Goal: Information Seeking & Learning: Find specific page/section

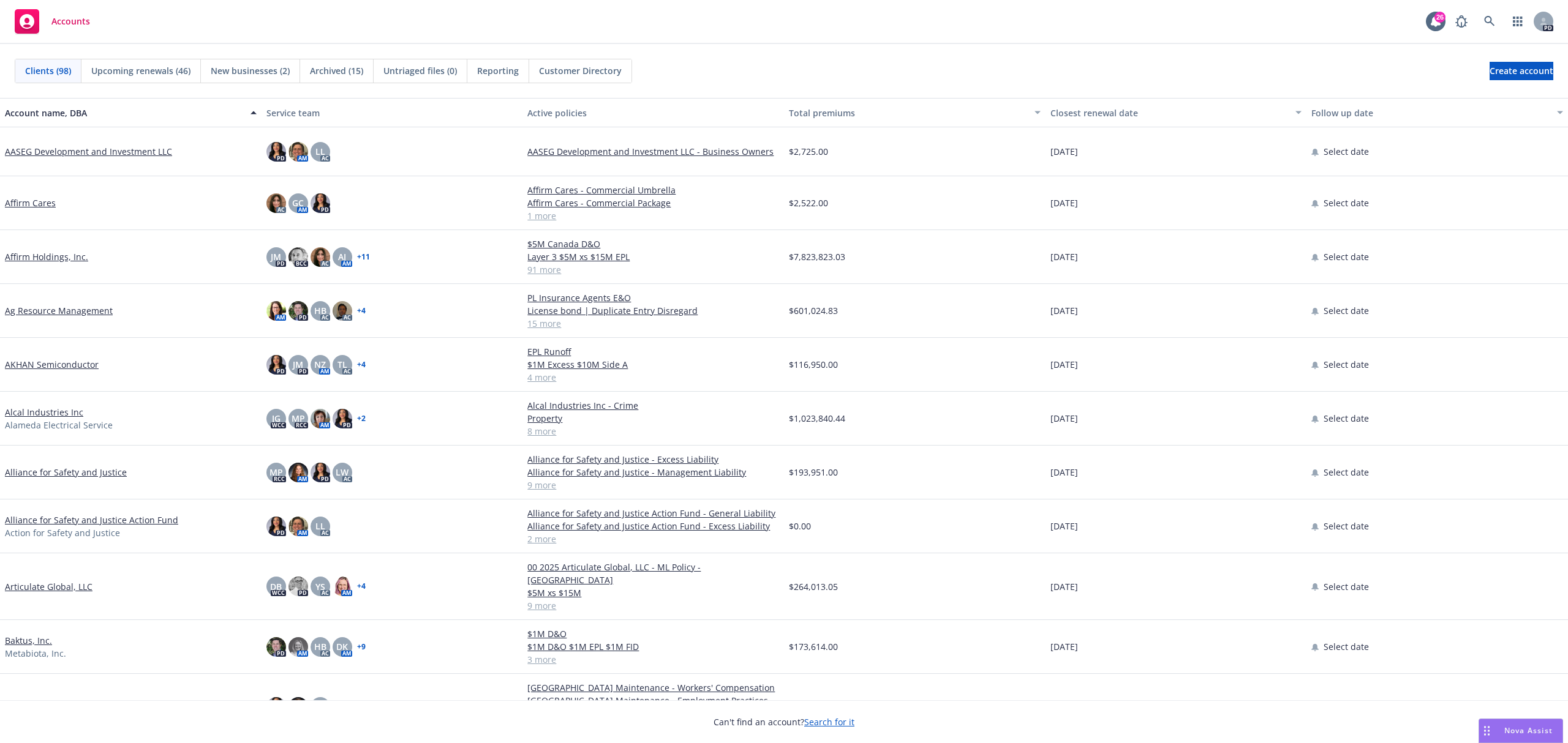
click at [1502, 25] on div "PD" at bounding box center [1501, 22] width 104 height 25
click at [1486, 20] on icon at bounding box center [1489, 22] width 11 height 11
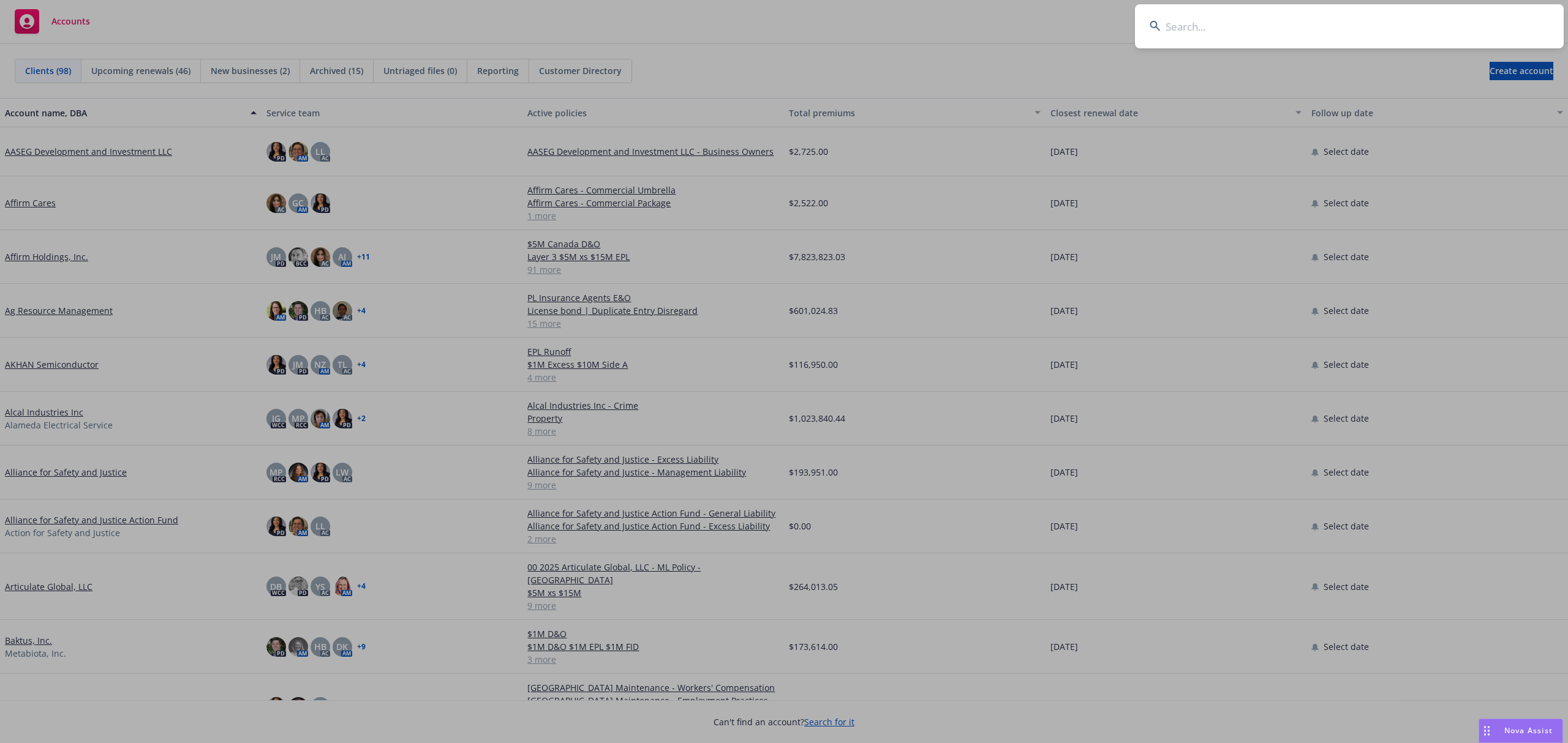
click at [1252, 30] on input at bounding box center [1349, 26] width 429 height 44
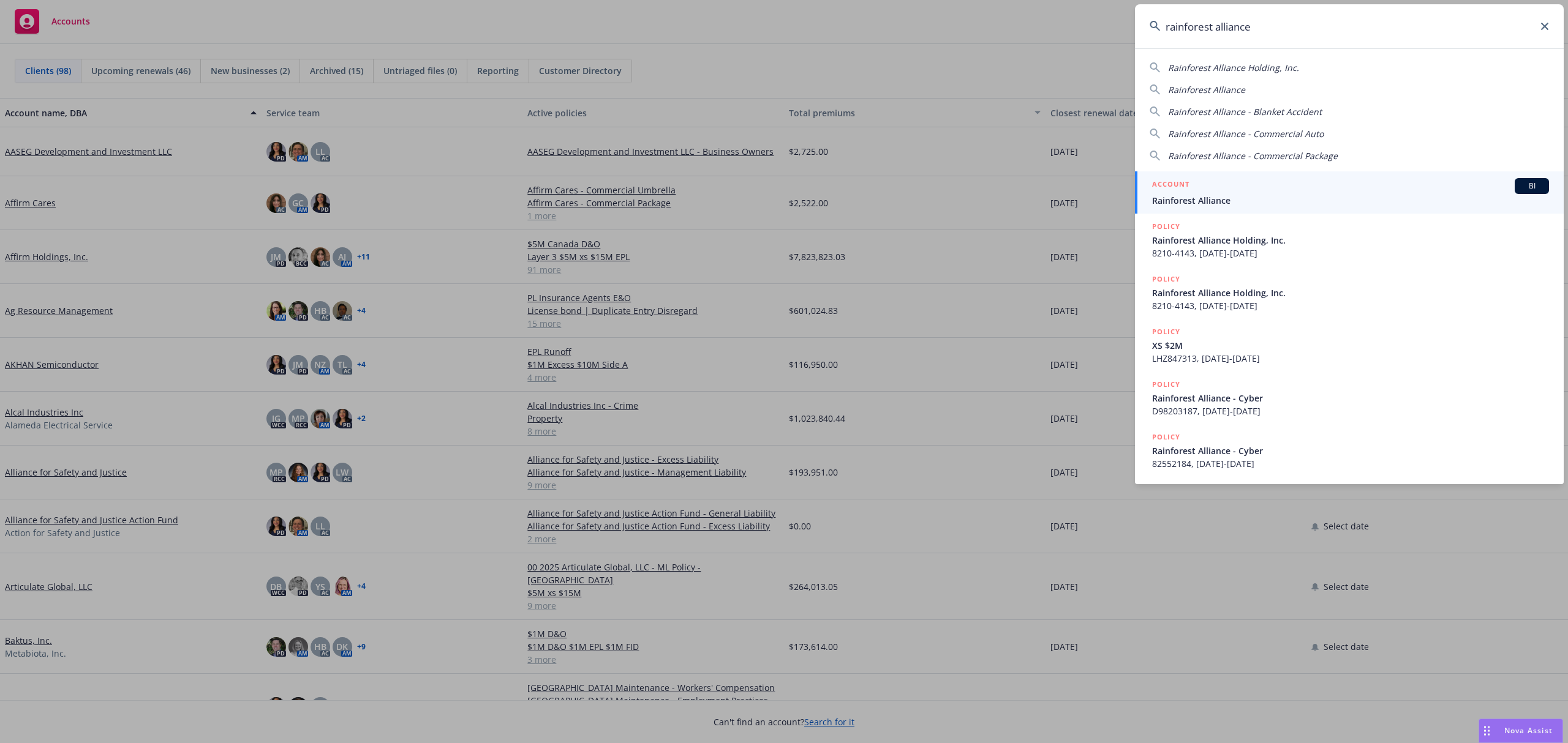
type input "rainforest alliance"
click at [1240, 189] on div "ACCOUNT BI" at bounding box center [1350, 186] width 397 height 16
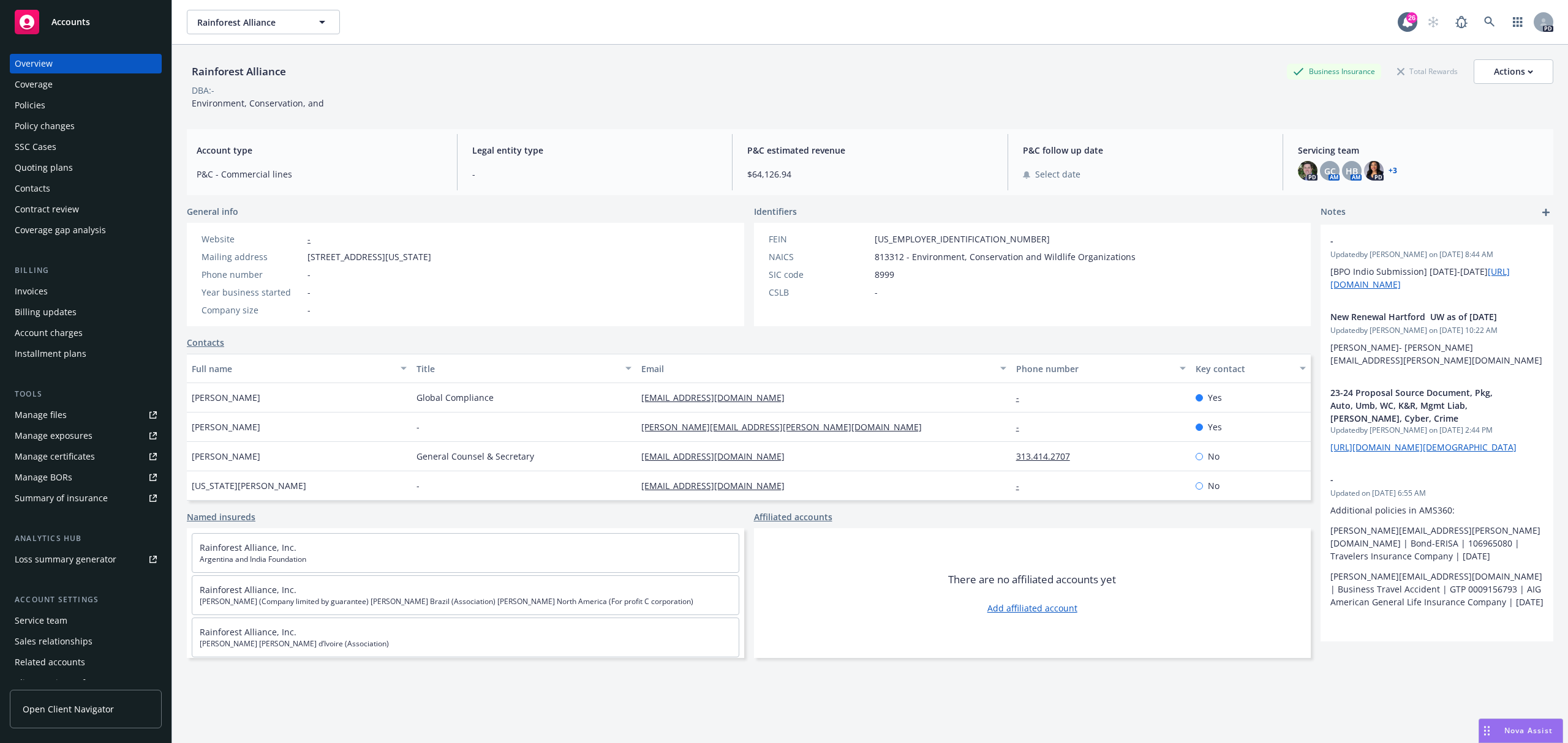
click at [45, 100] on div "Policies" at bounding box center [86, 105] width 142 height 20
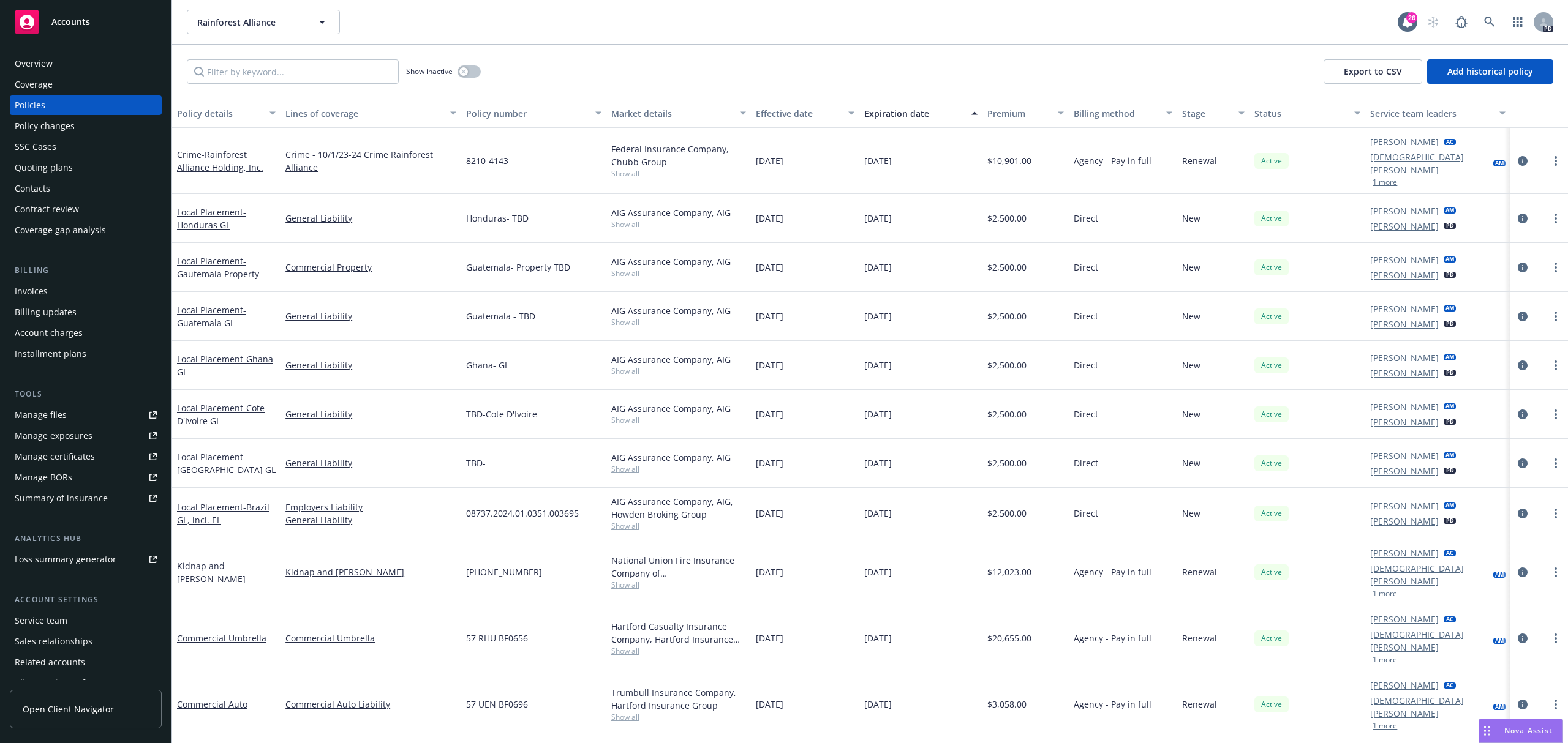
click at [54, 613] on div "Service team" at bounding box center [41, 621] width 53 height 20
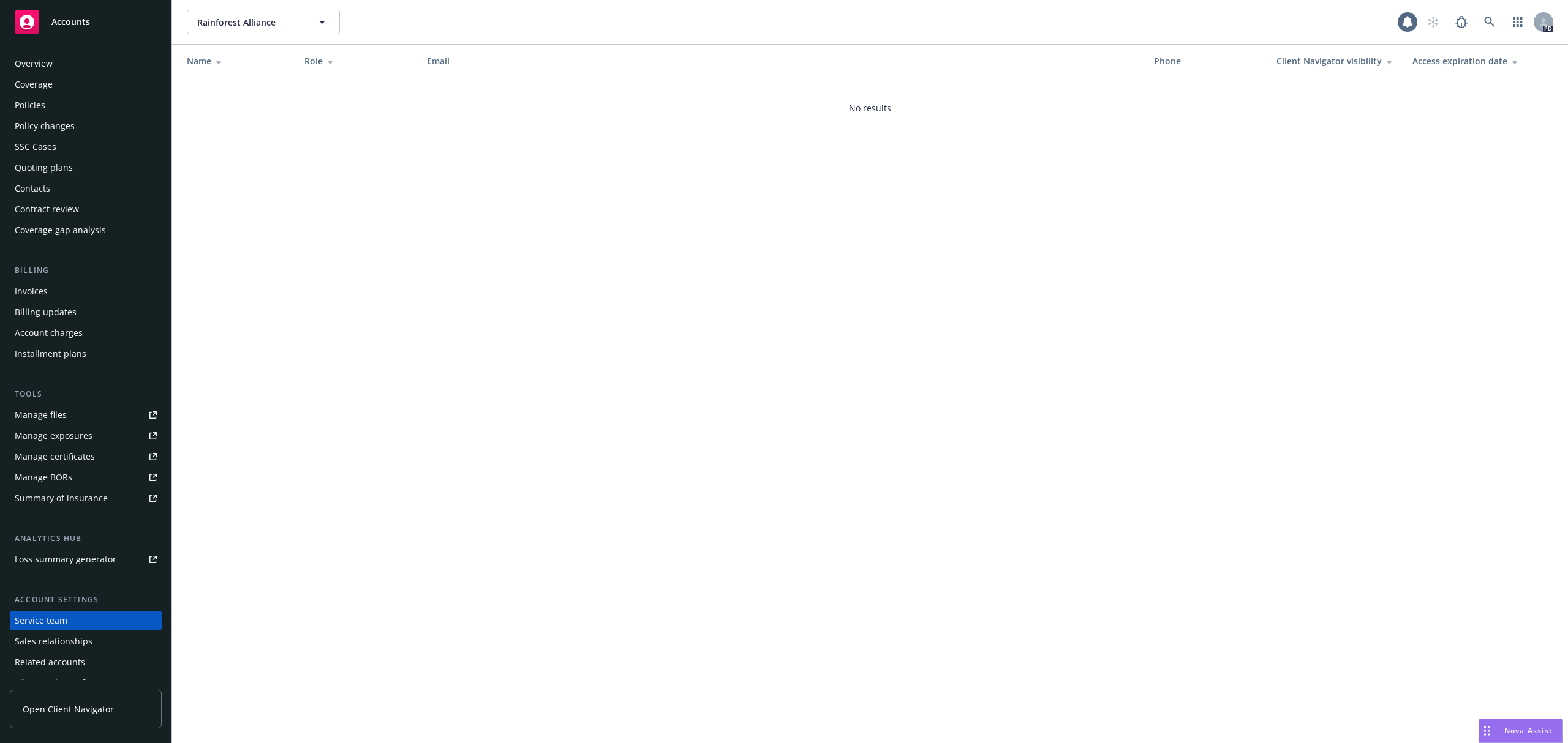
scroll to position [33, 0]
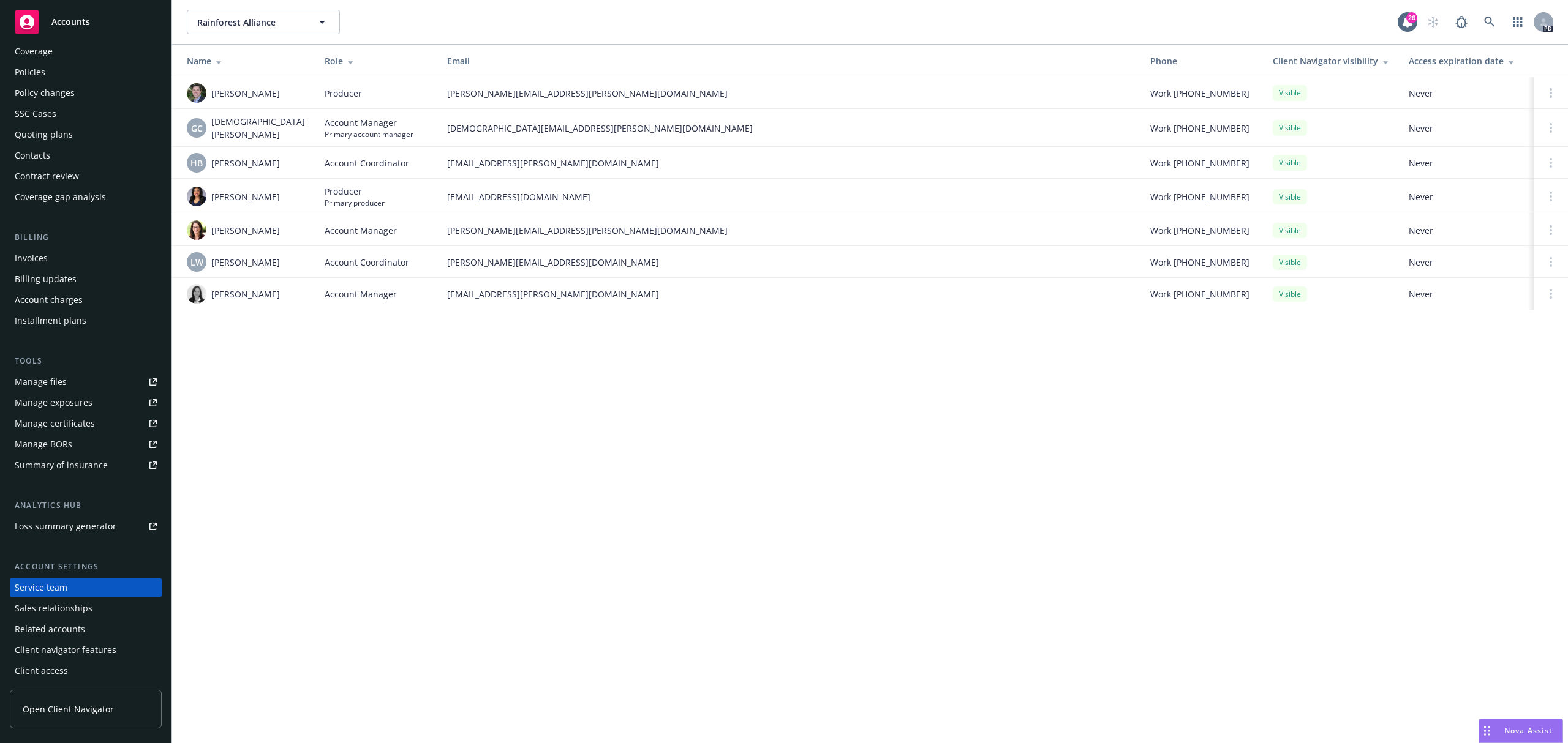
click at [74, 612] on div "Sales relationships" at bounding box center [54, 608] width 78 height 20
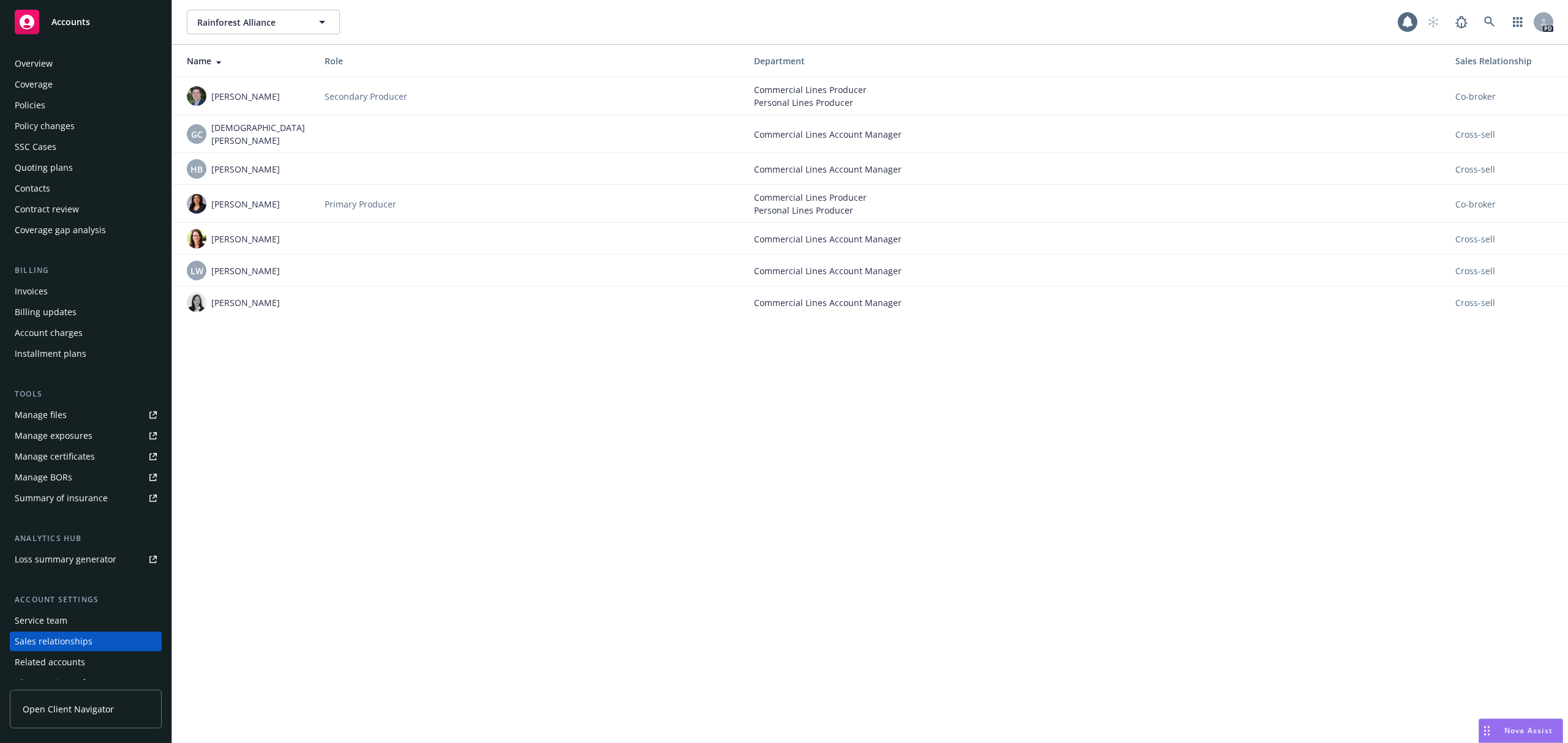
scroll to position [33, 0]
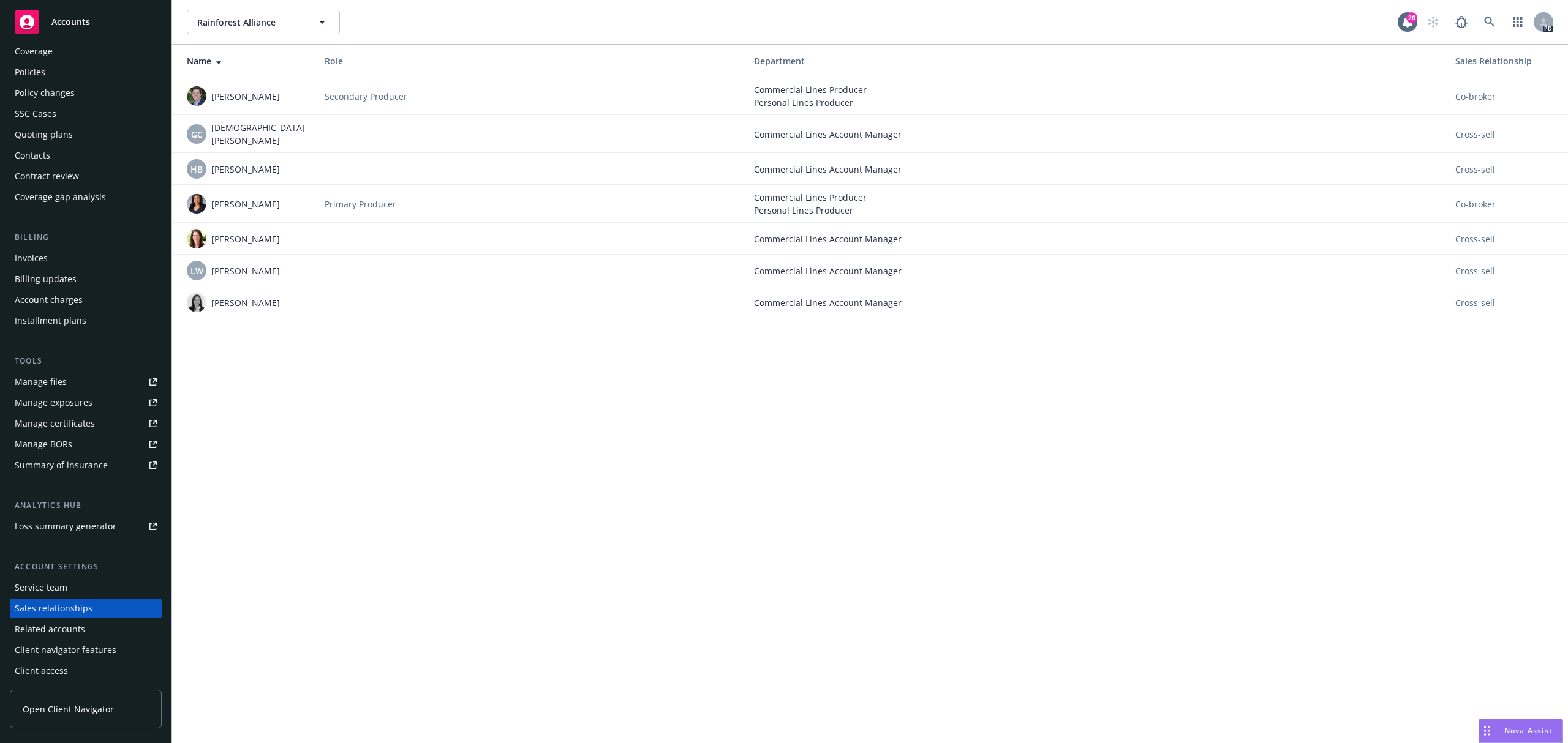
click at [54, 587] on div "Service team" at bounding box center [41, 588] width 53 height 20
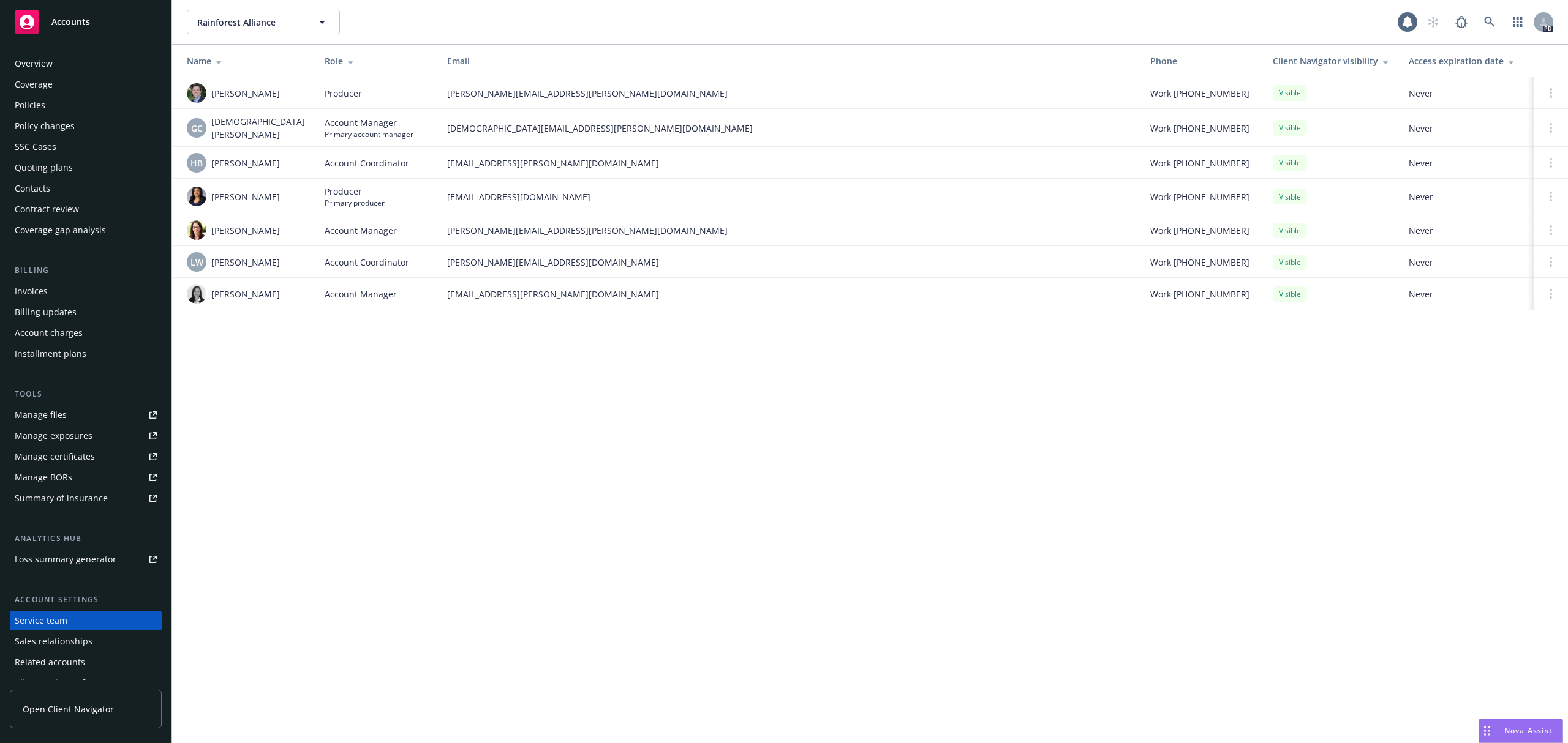
scroll to position [33, 0]
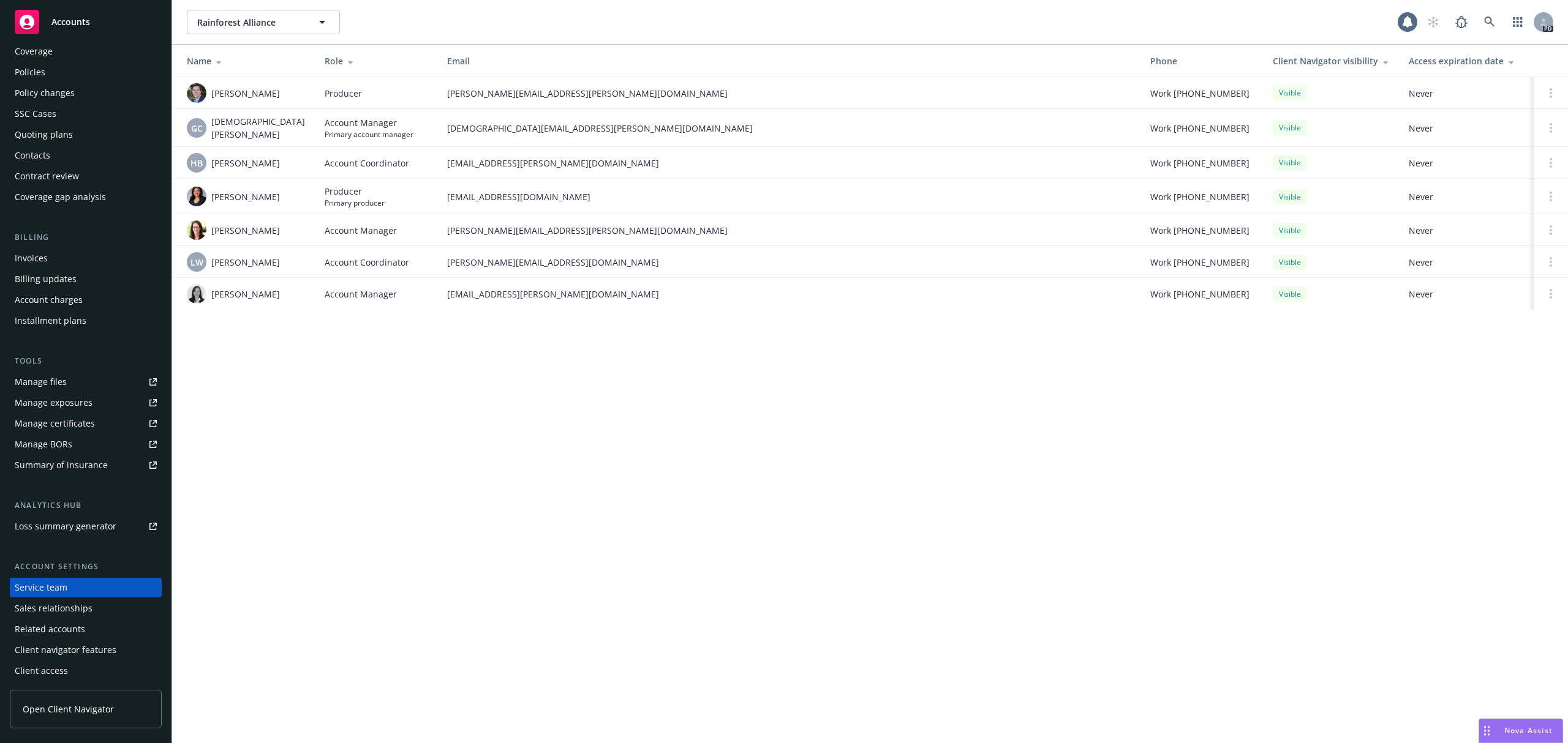
click at [54, 612] on div "Sales relationships" at bounding box center [54, 608] width 78 height 20
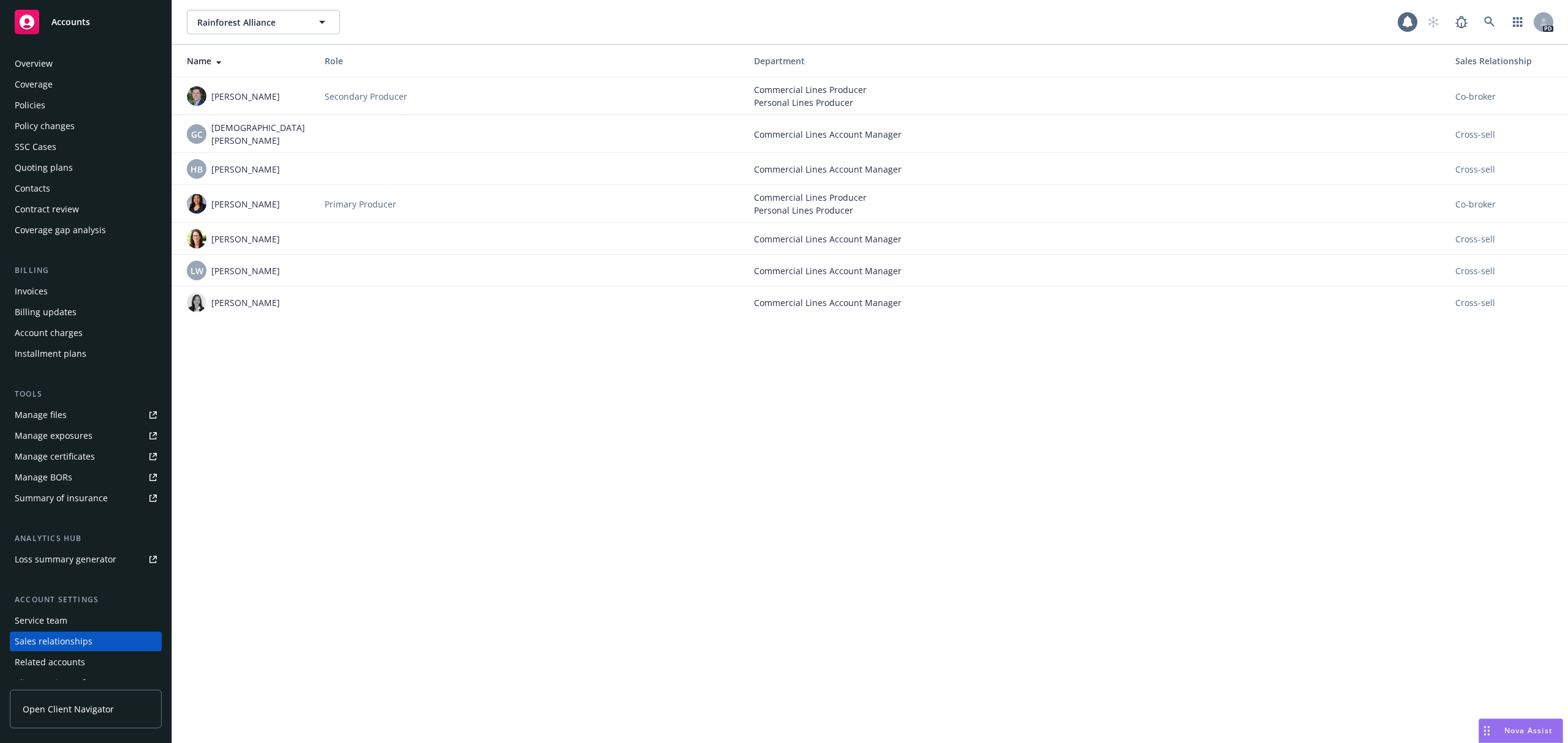
scroll to position [33, 0]
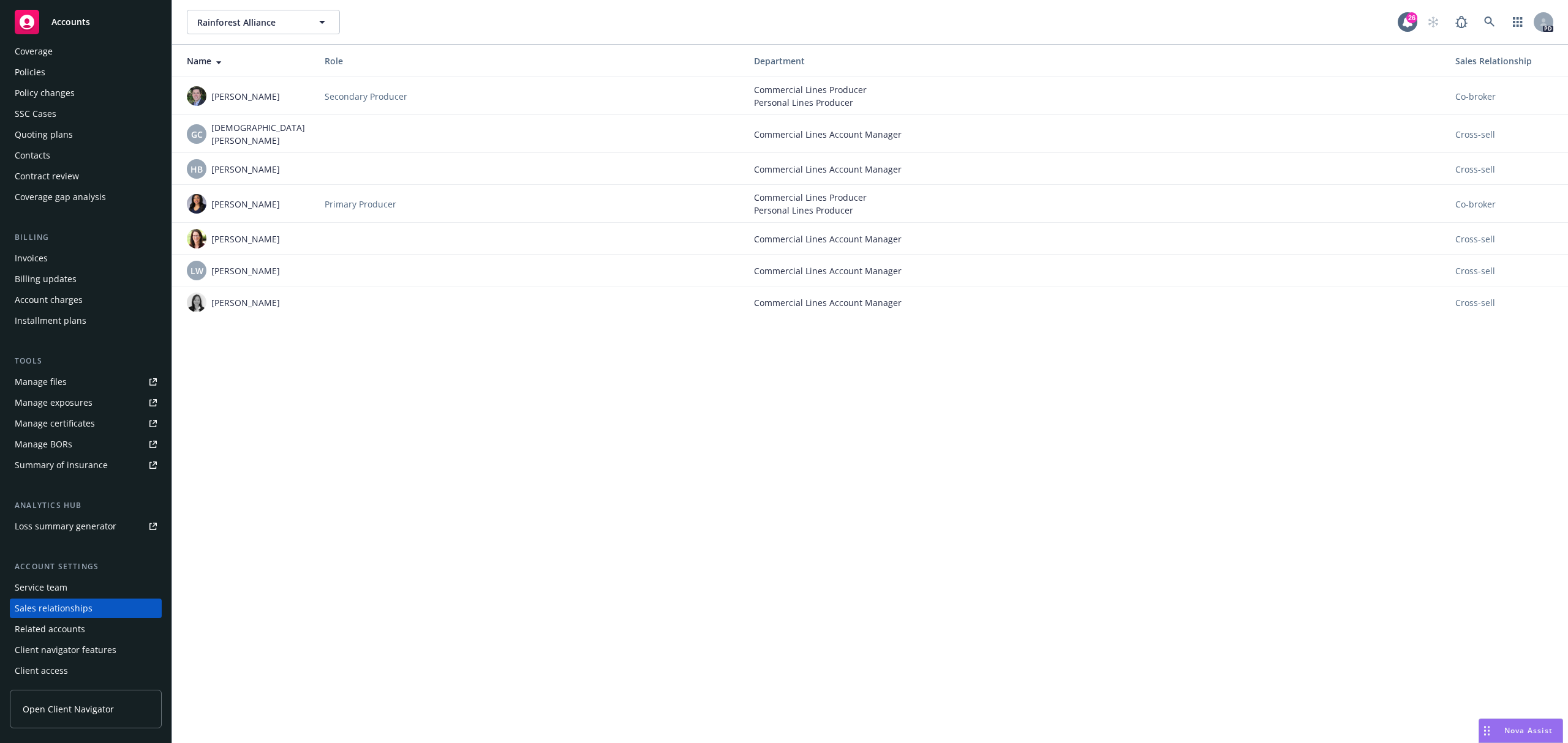
click at [62, 632] on div "Related accounts" at bounding box center [50, 629] width 71 height 20
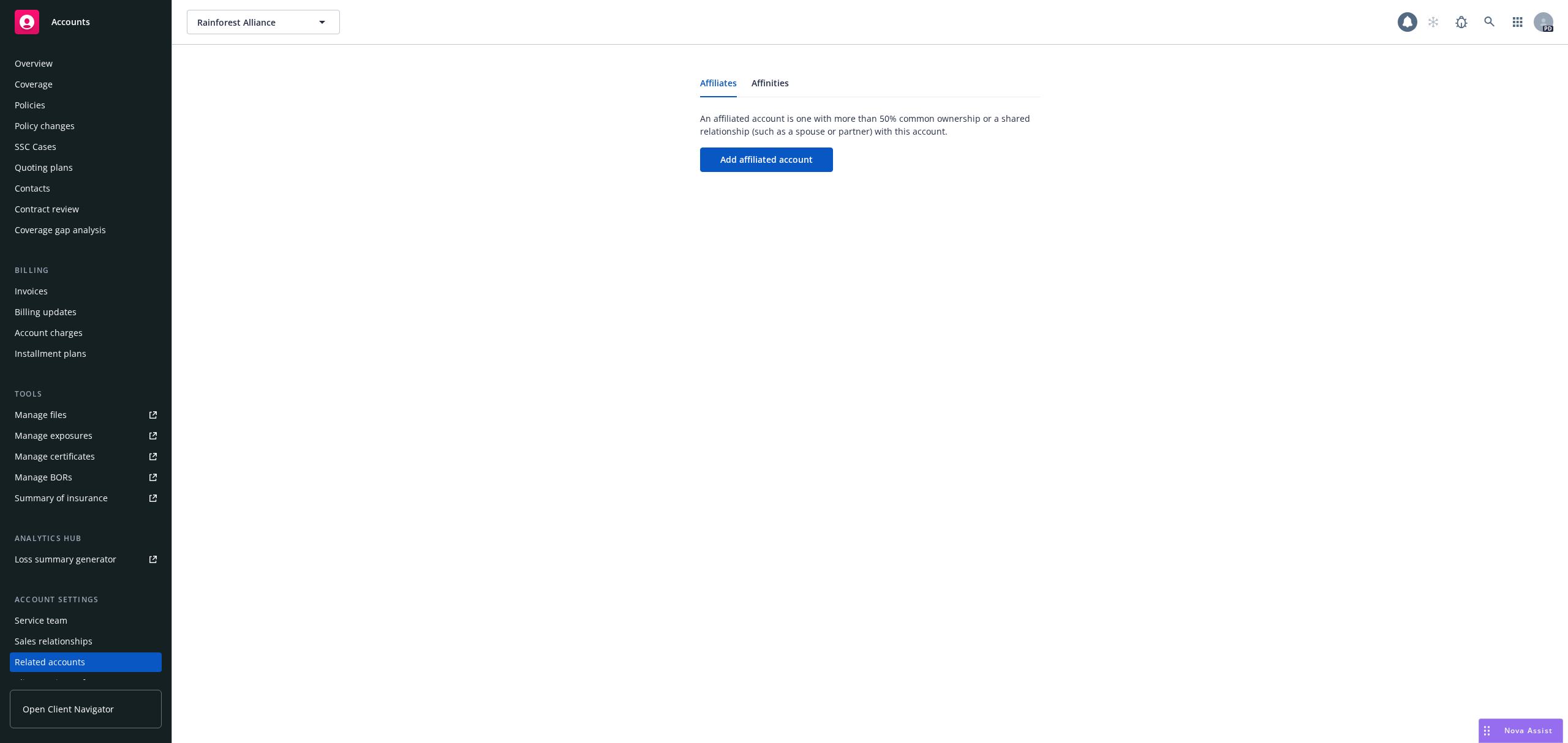
scroll to position [33, 0]
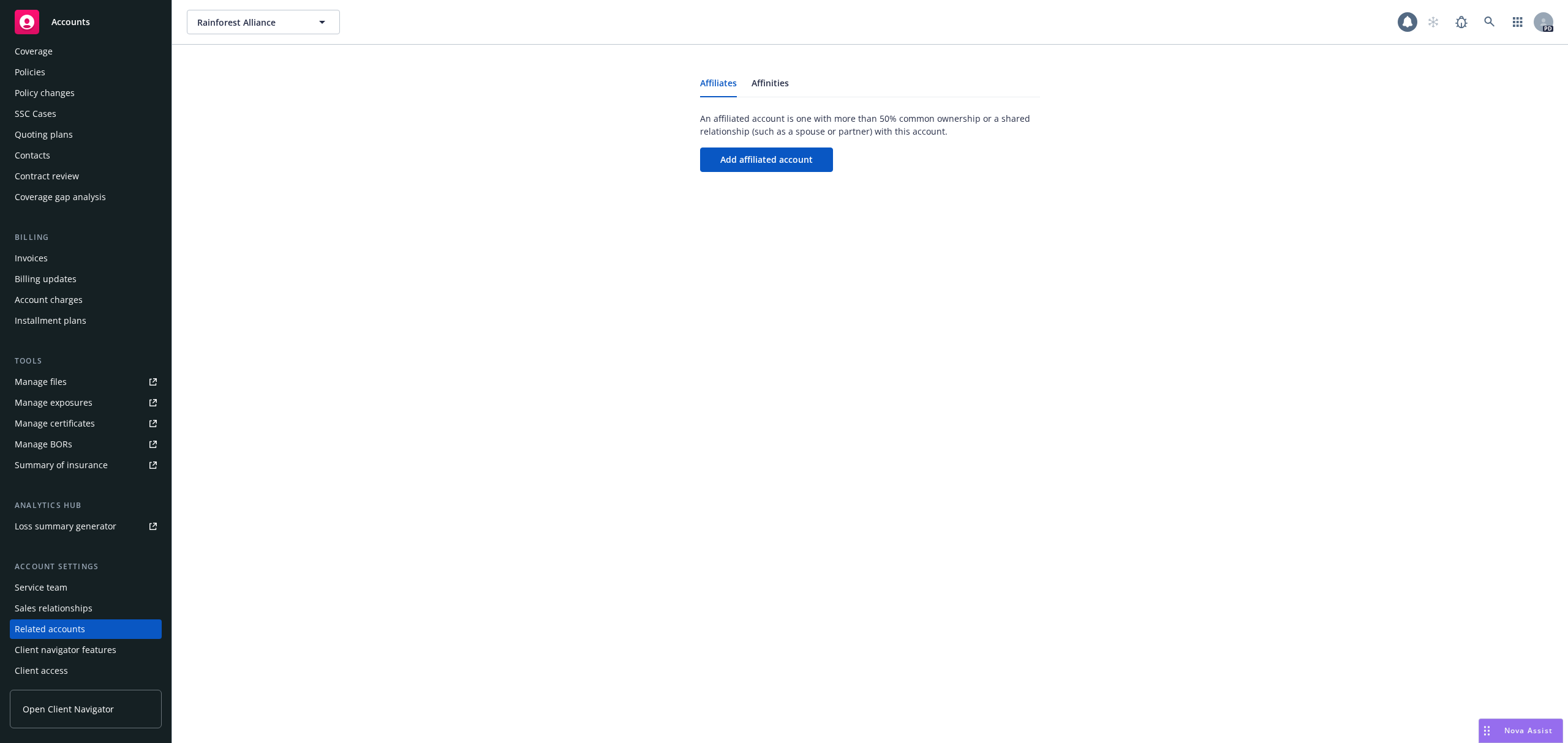
click at [54, 608] on div "Sales relationships" at bounding box center [54, 608] width 78 height 20
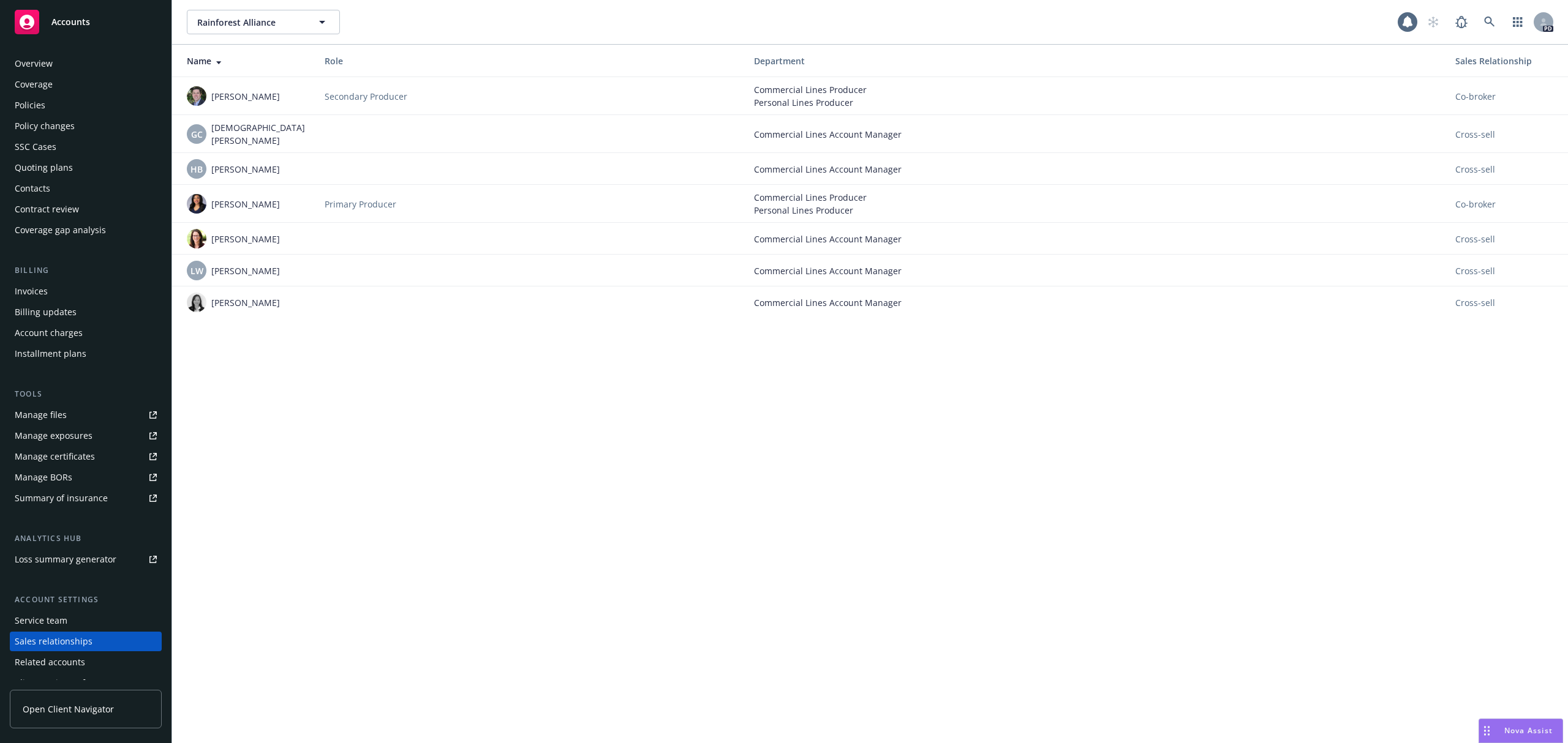
scroll to position [33, 0]
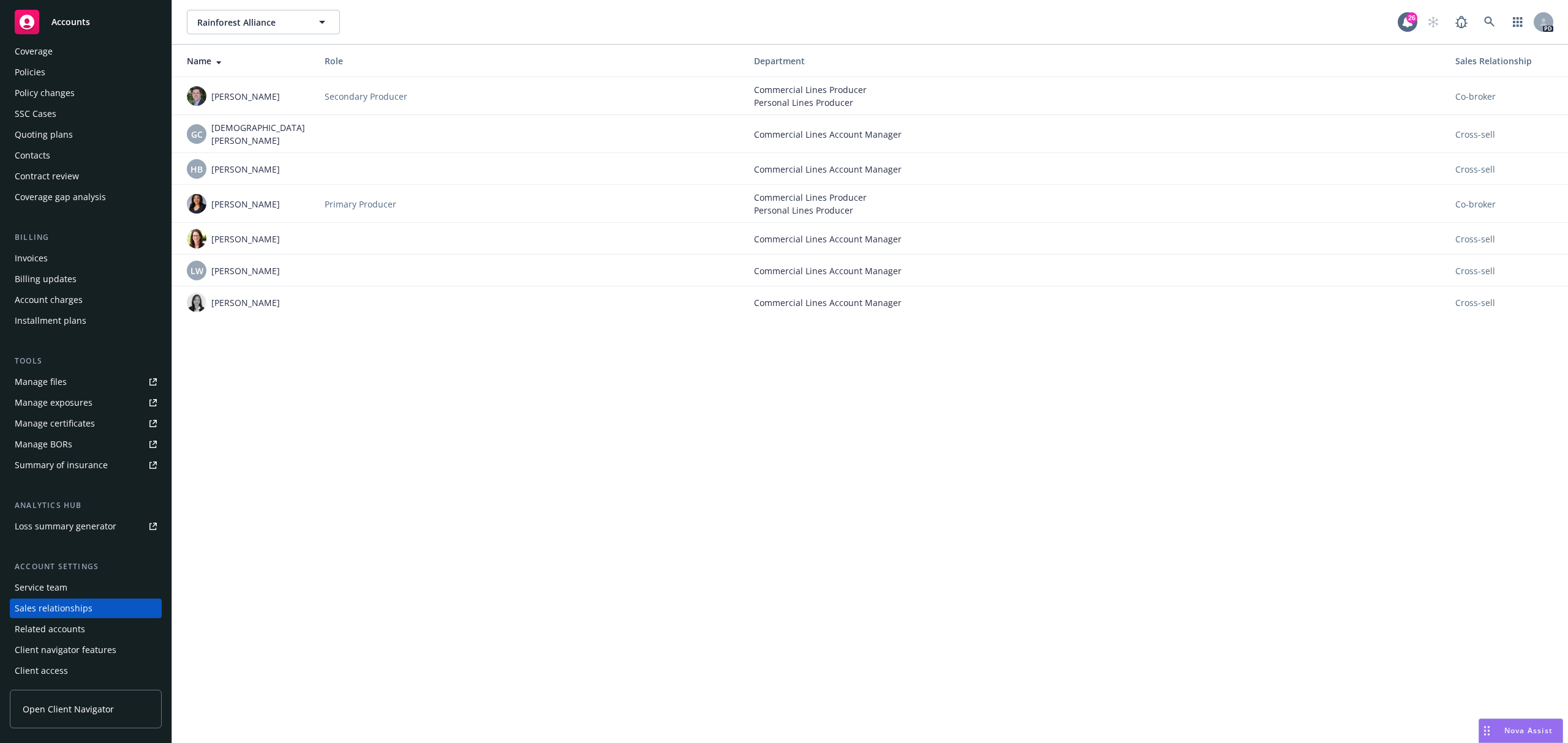
click at [62, 666] on div "Client access" at bounding box center [41, 671] width 53 height 20
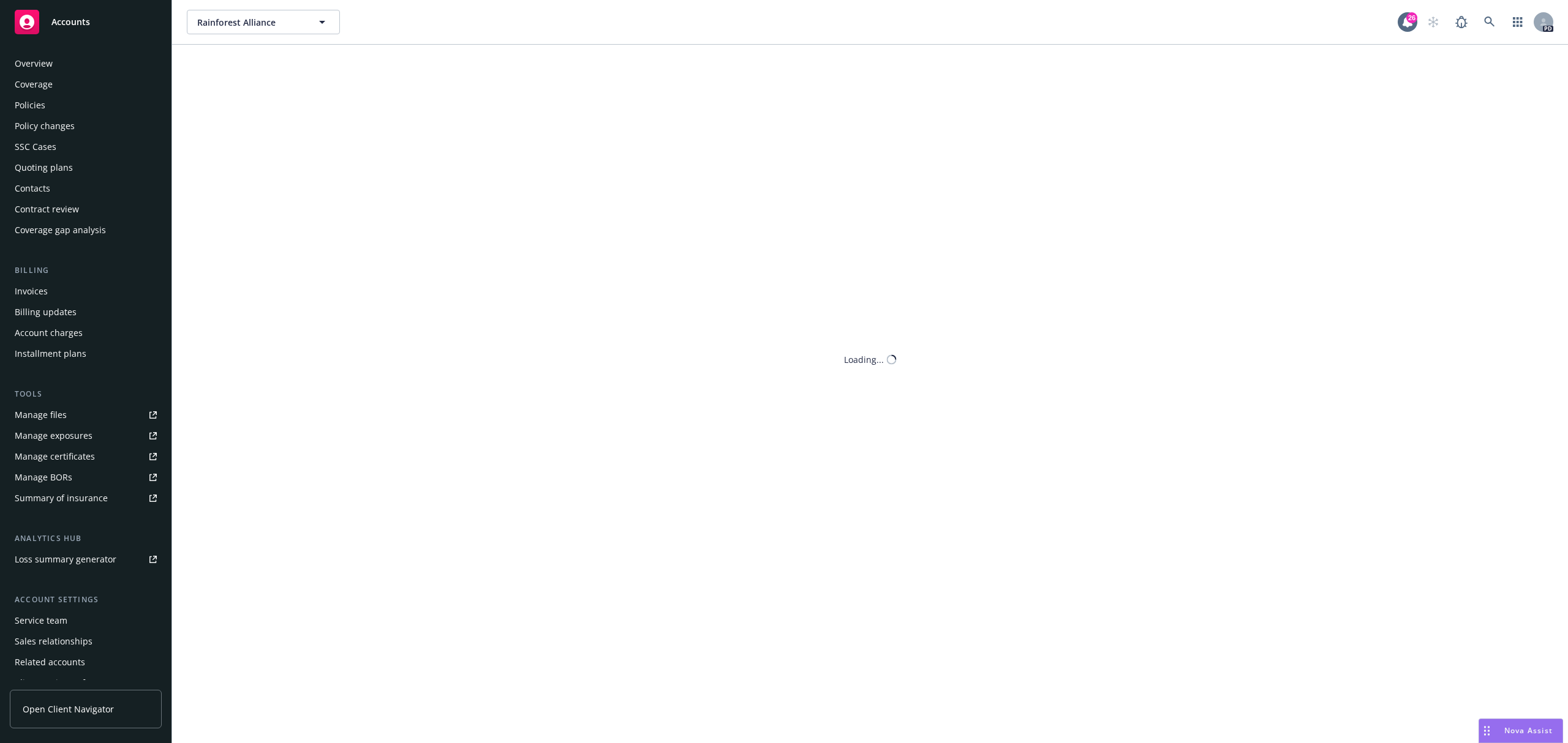
scroll to position [33, 0]
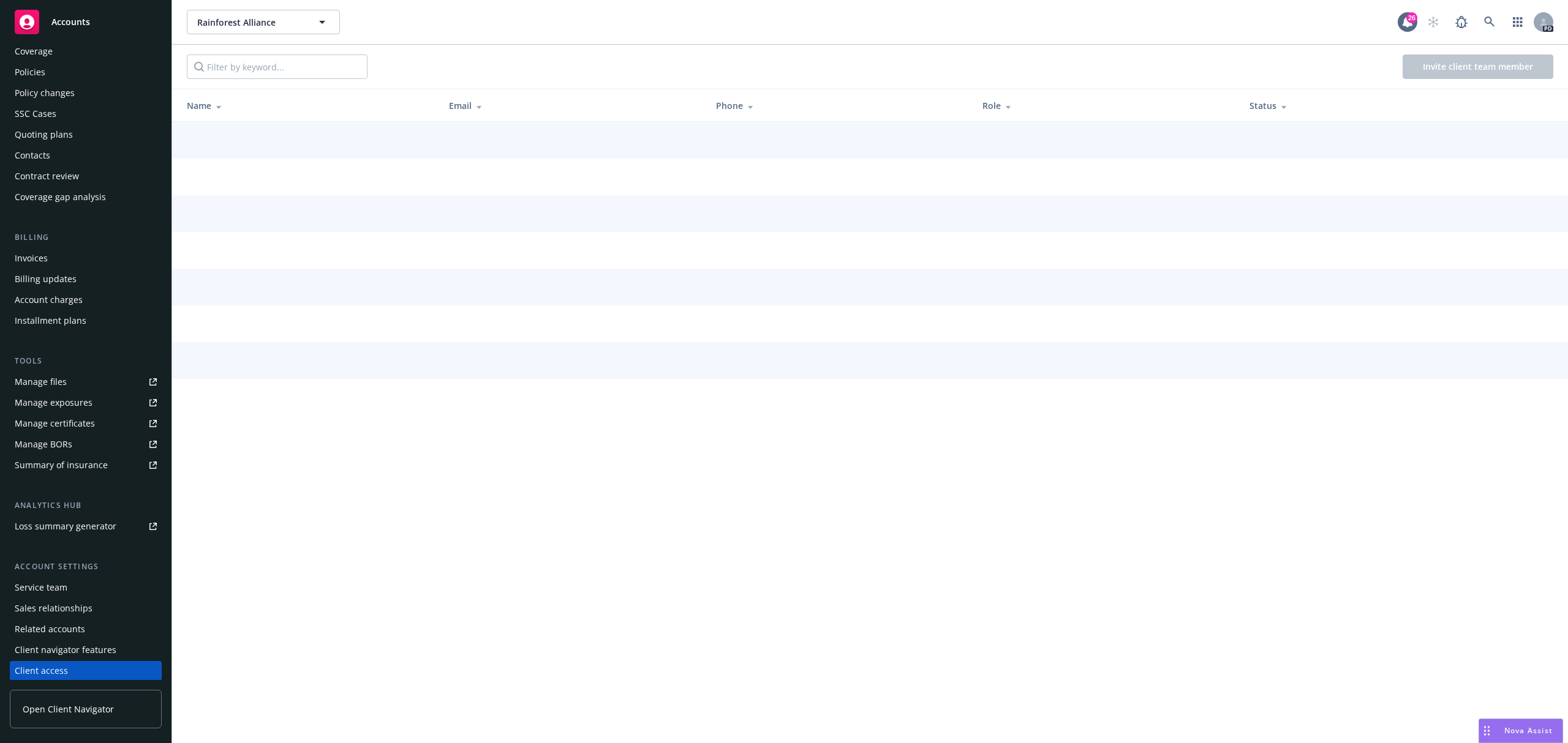
click at [62, 664] on div "Client access" at bounding box center [41, 671] width 53 height 20
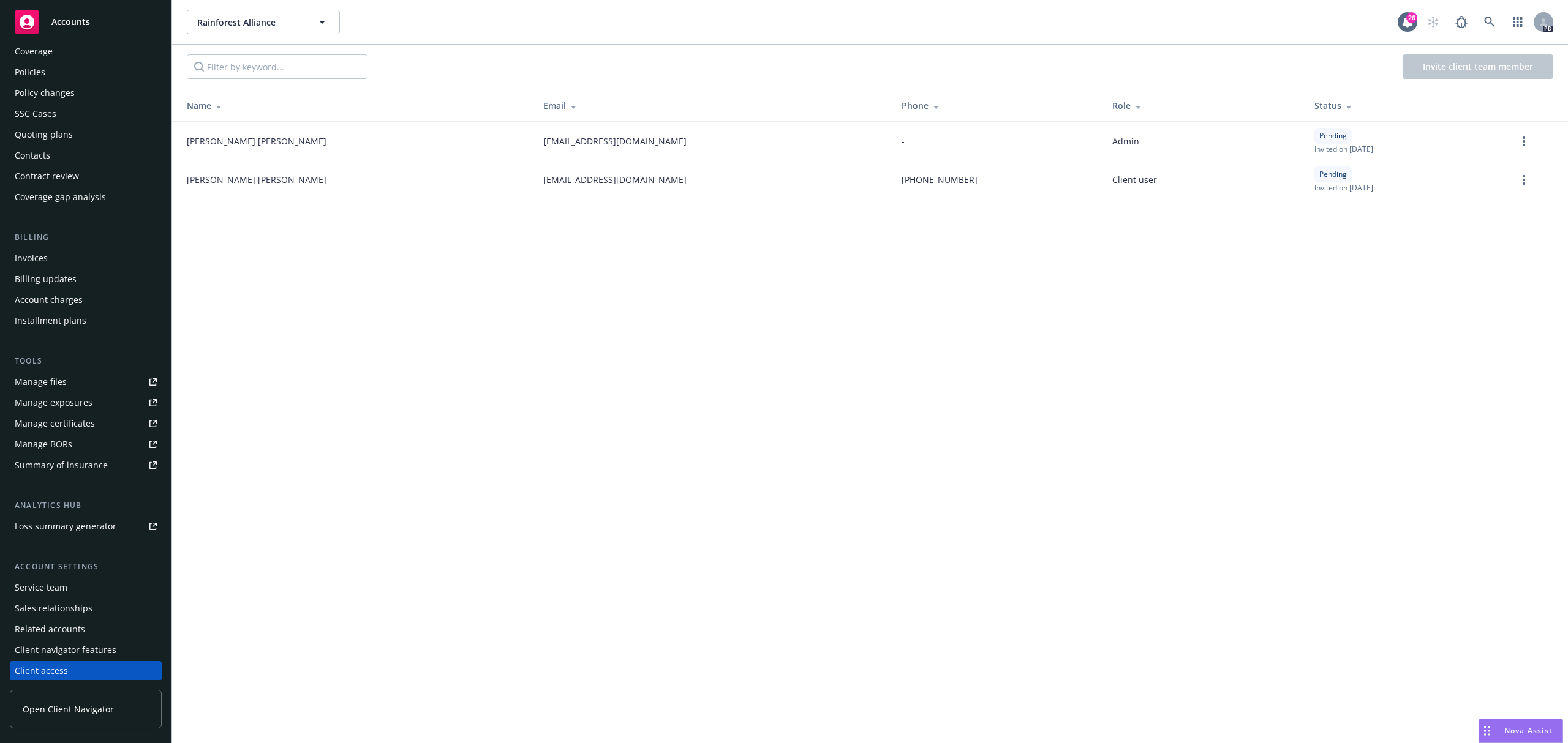
click at [67, 640] on div "Client navigator features" at bounding box center [66, 650] width 101 height 20
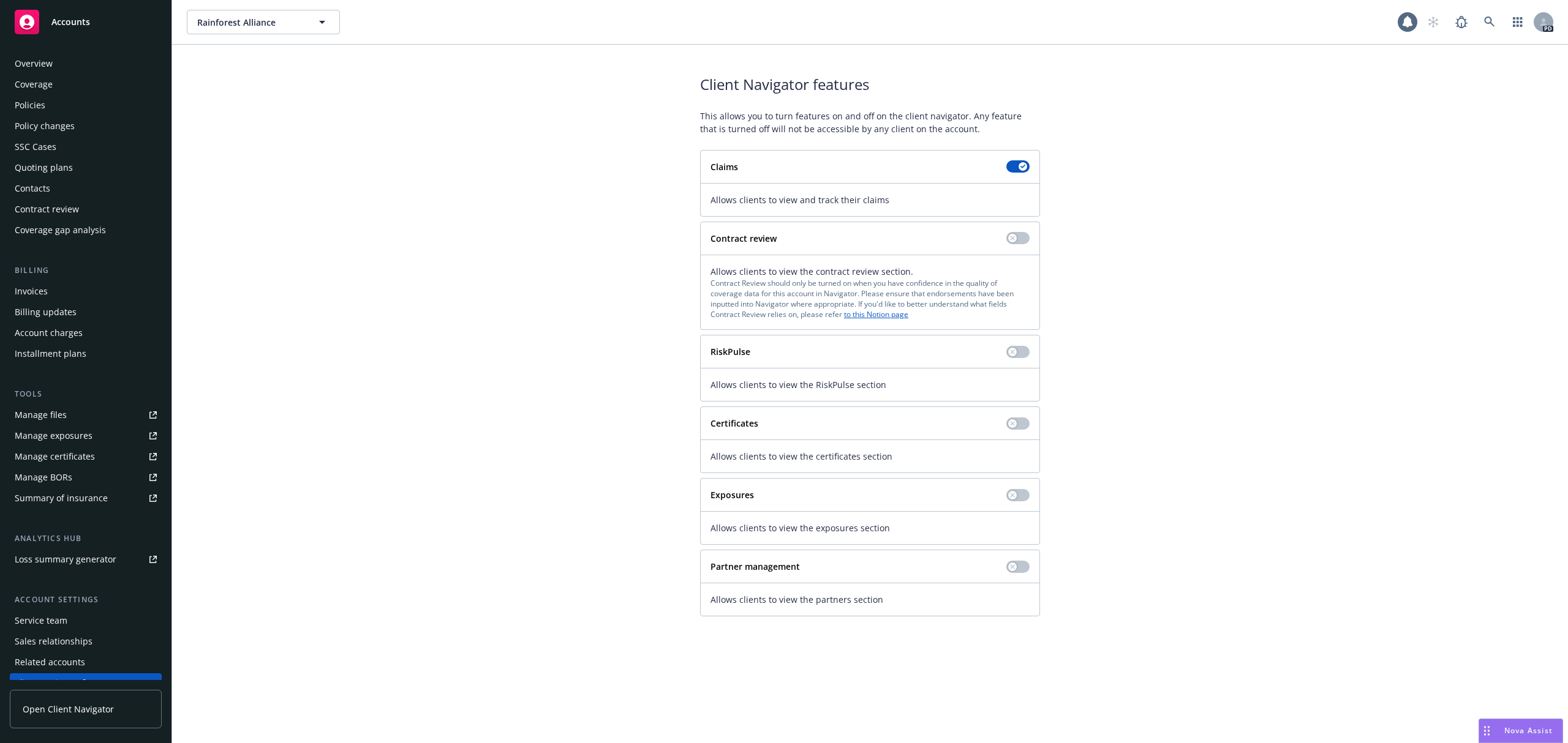
scroll to position [33, 0]
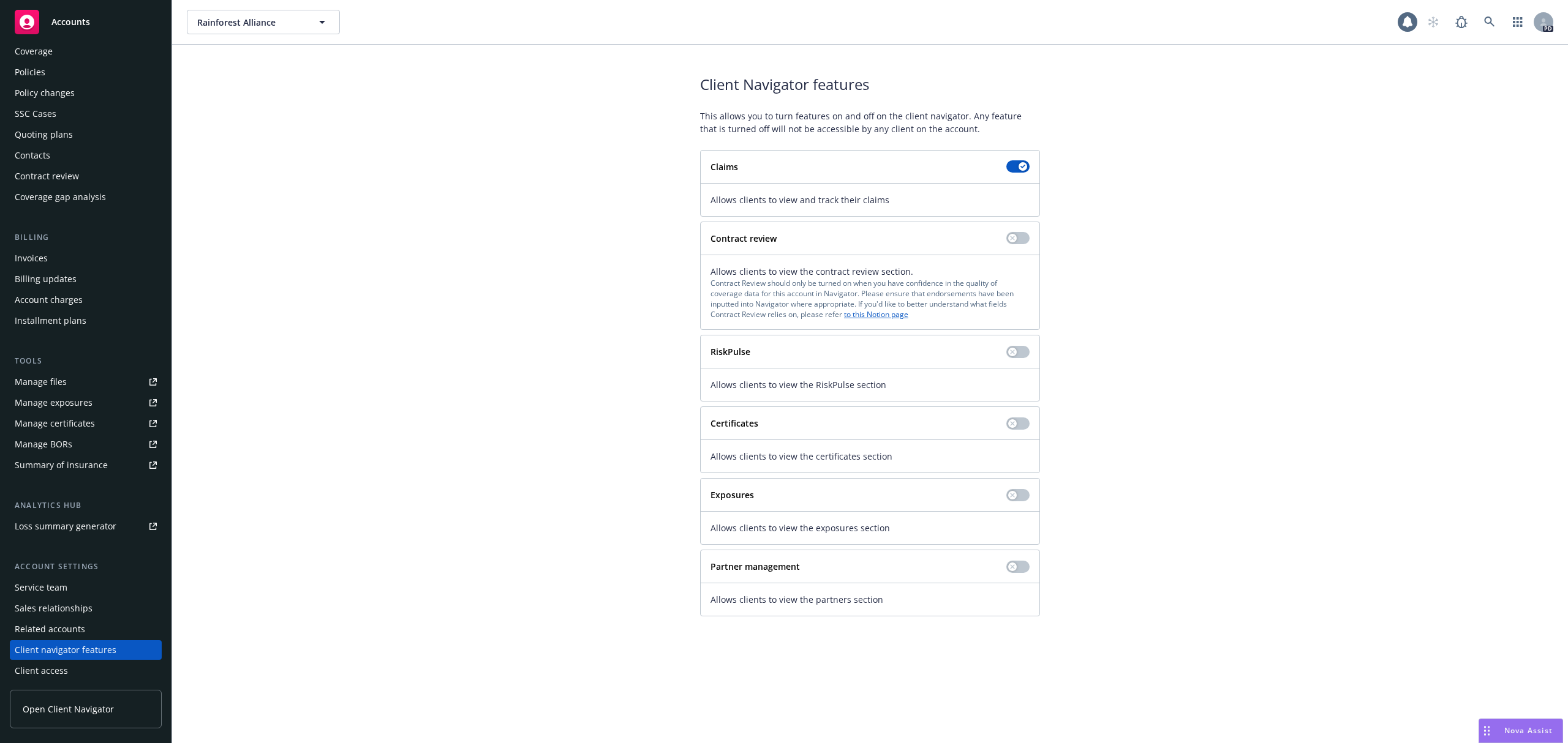
click at [67, 603] on div "Sales relationships" at bounding box center [54, 608] width 78 height 20
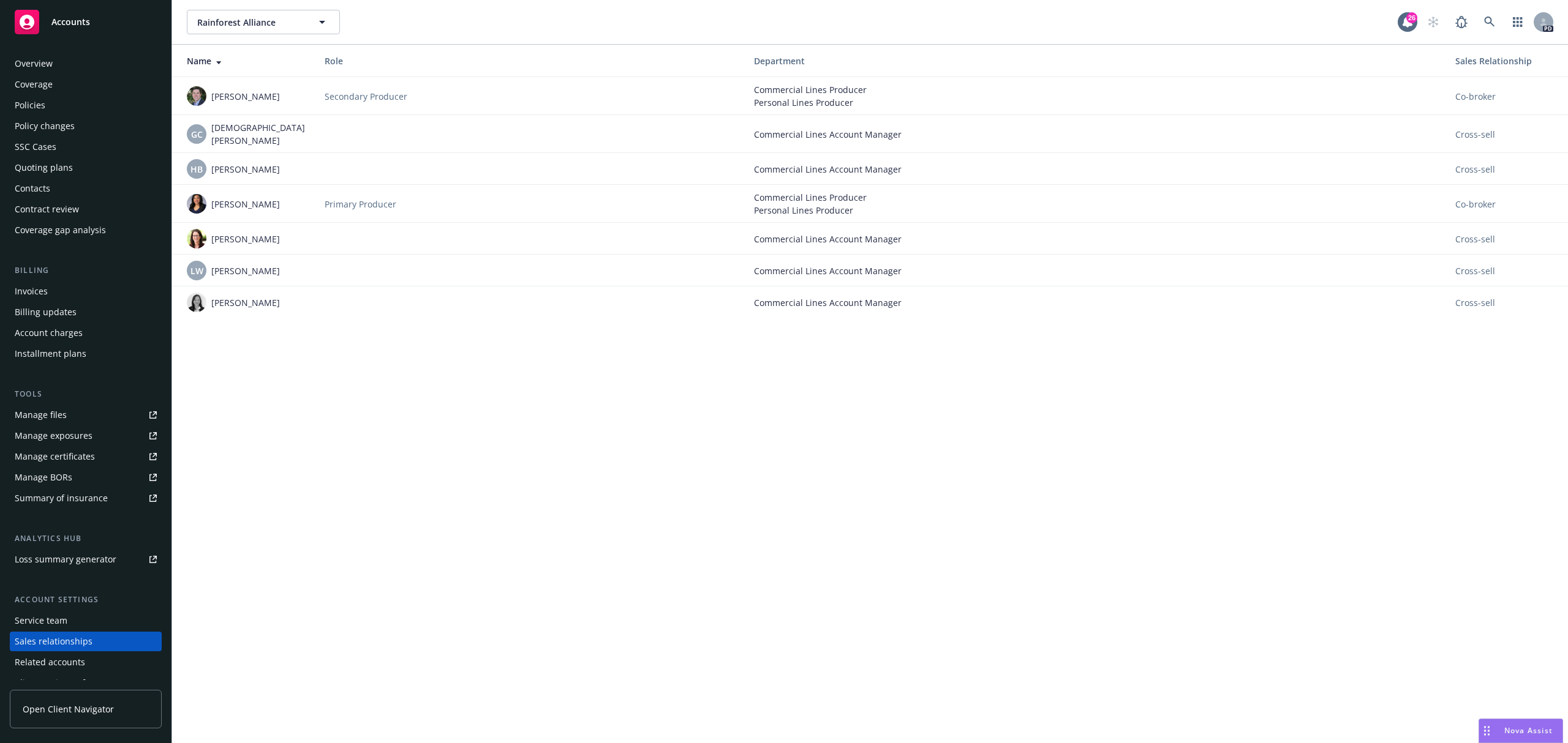
scroll to position [33, 0]
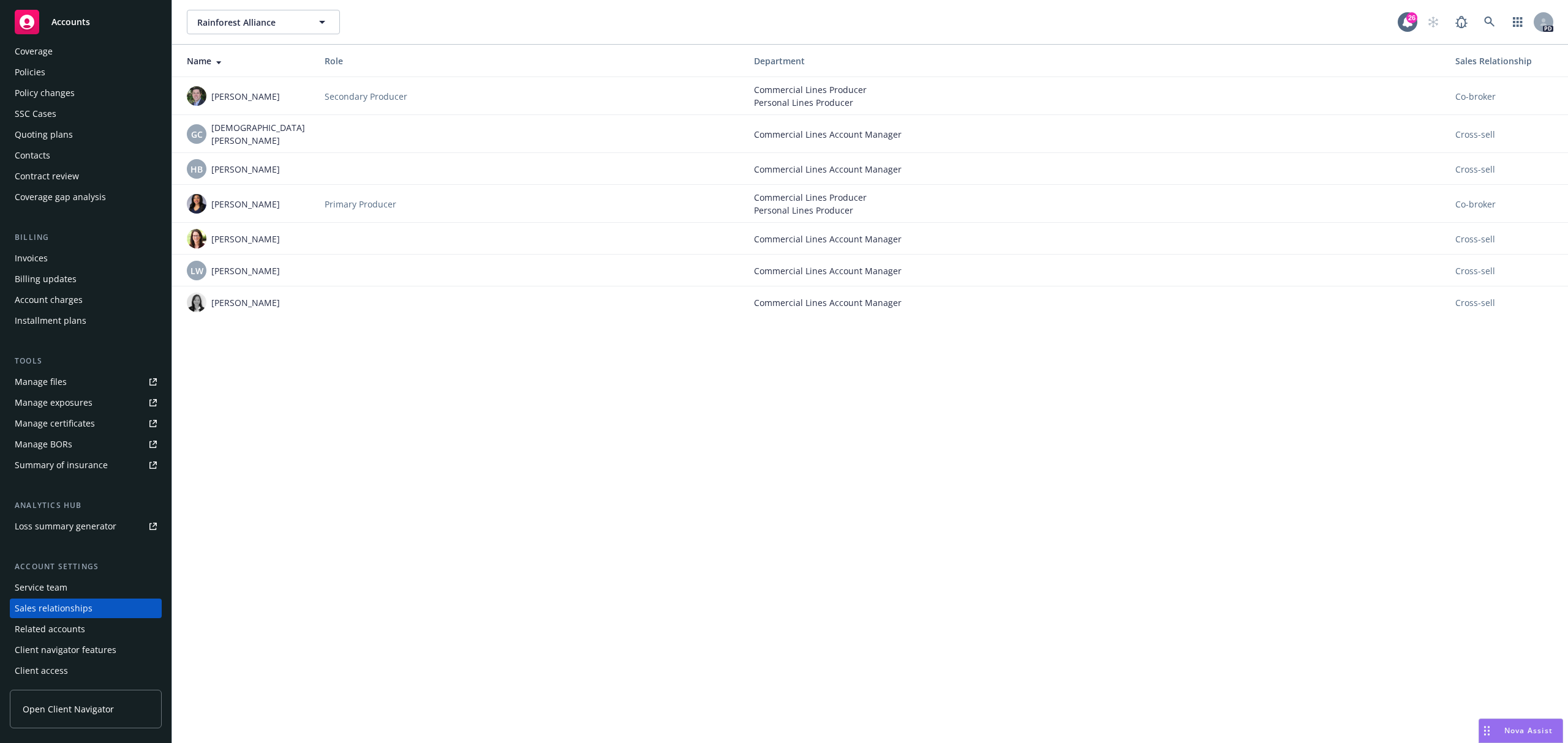
click at [64, 581] on div "Service team" at bounding box center [41, 588] width 53 height 20
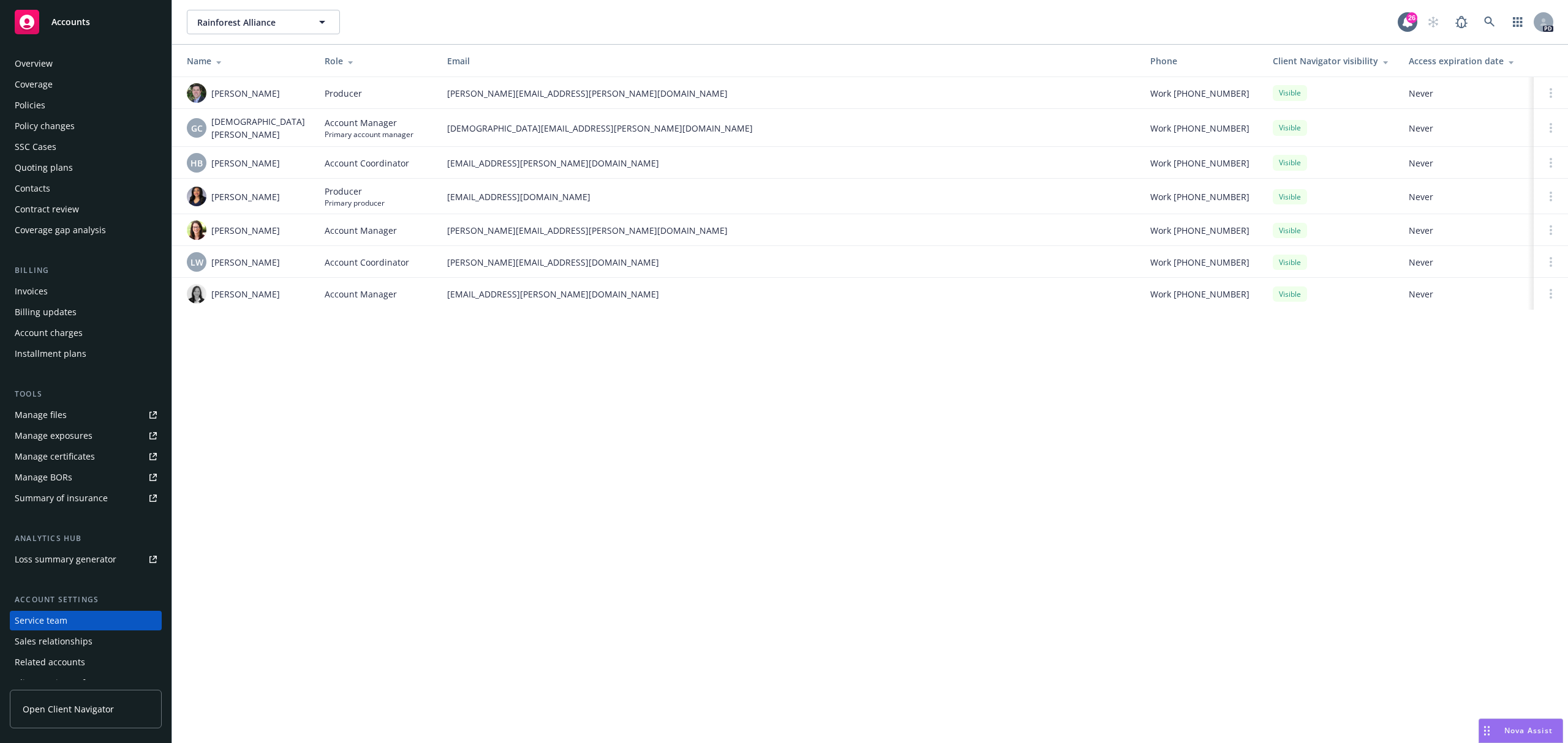
click at [42, 81] on div "Coverage" at bounding box center [33, 85] width 38 height 20
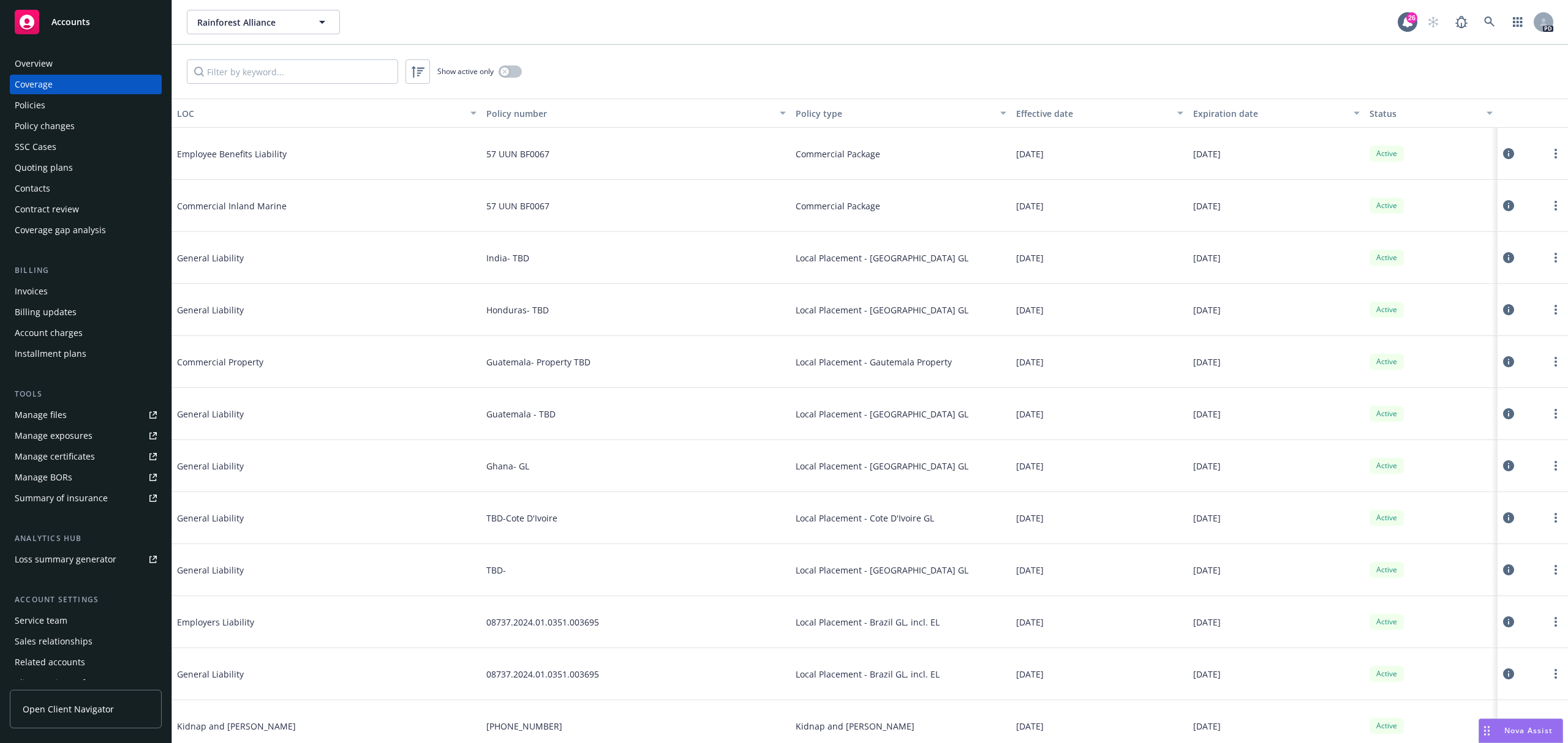
click at [37, 191] on div "Contacts" at bounding box center [32, 189] width 35 height 20
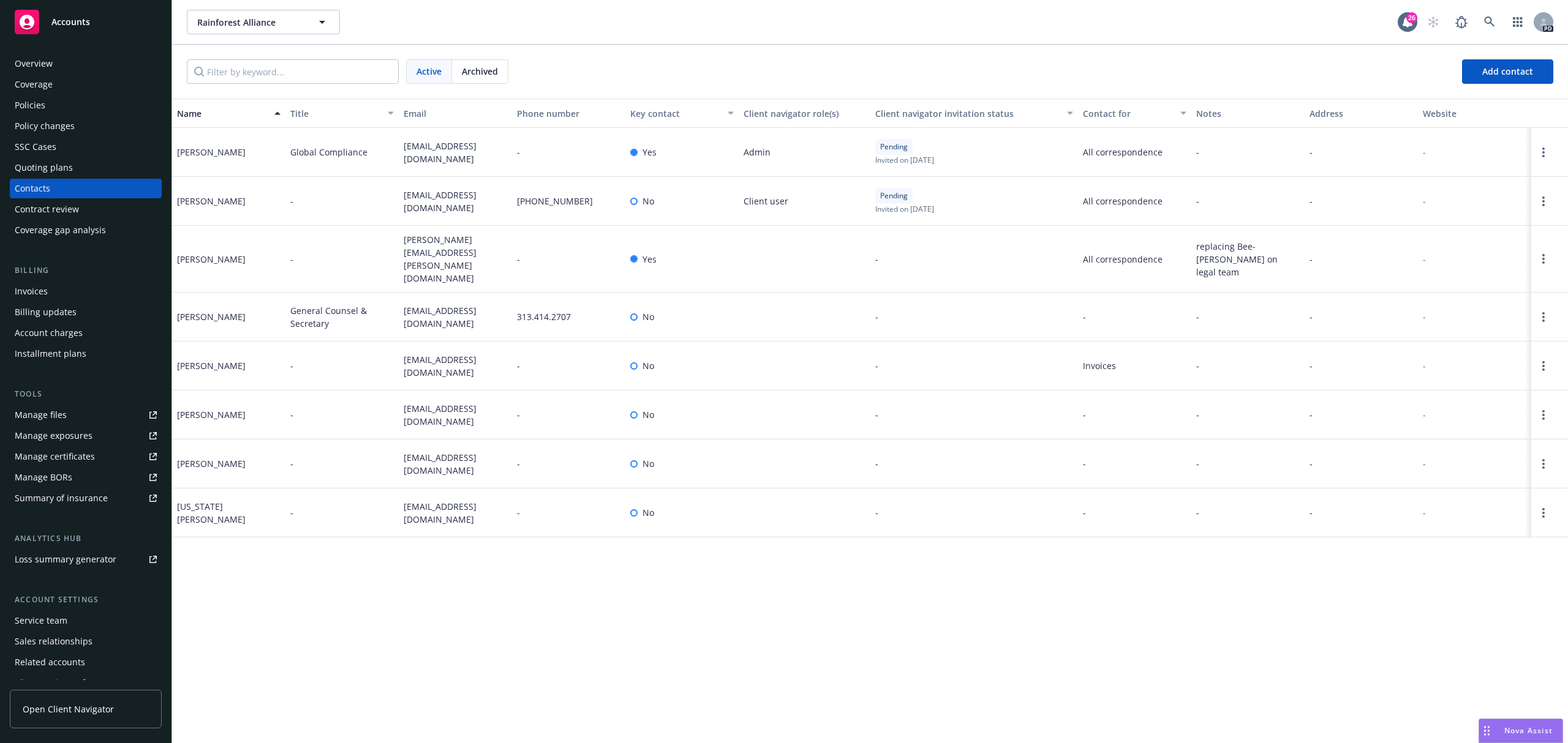
click at [49, 108] on div "Policies" at bounding box center [86, 105] width 142 height 20
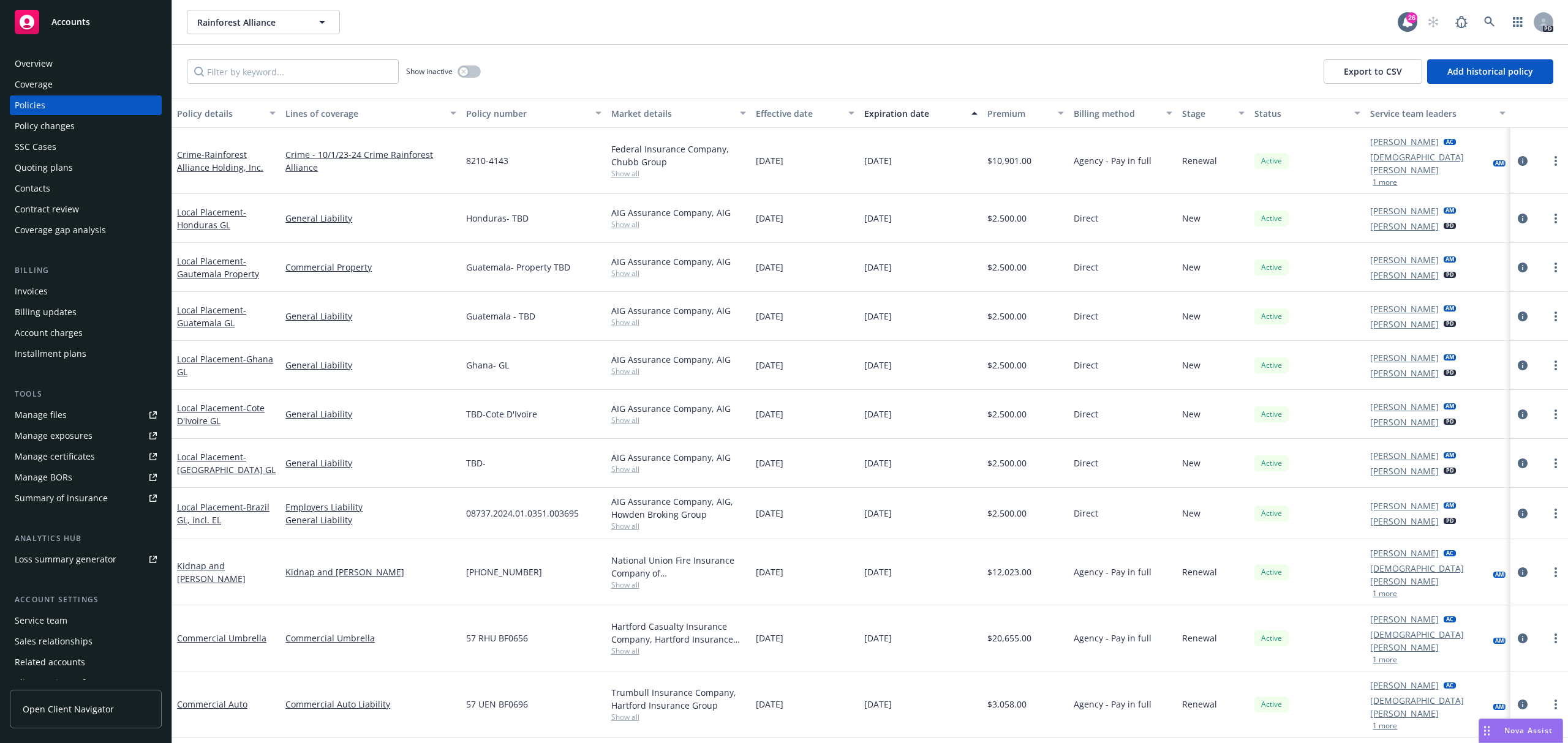
click at [801, 51] on div "Show inactive Export to CSV Add historical policy" at bounding box center [870, 71] width 1395 height 54
click at [1492, 20] on icon at bounding box center [1489, 22] width 11 height 11
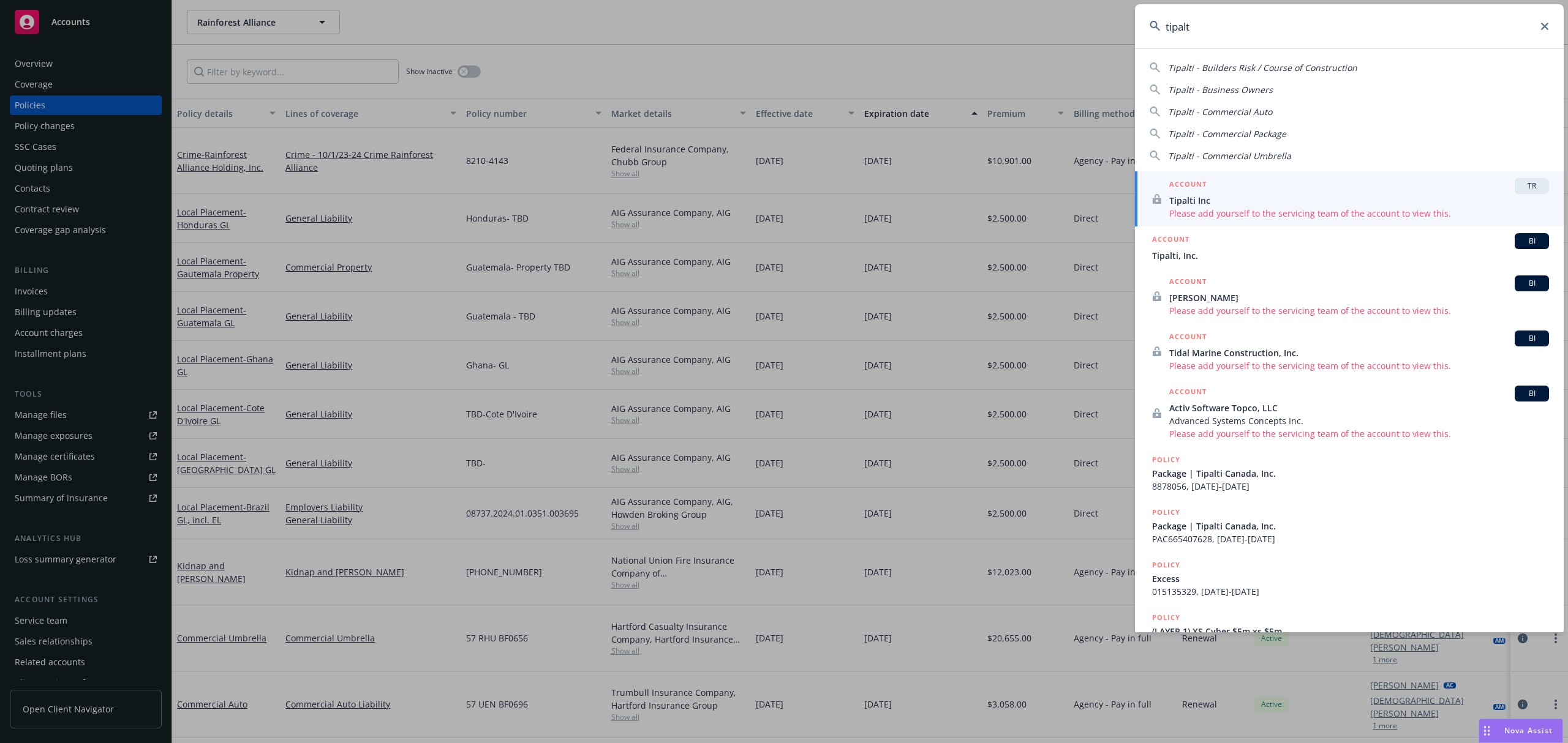
type input "tipalti"
